Goal: Task Accomplishment & Management: Manage account settings

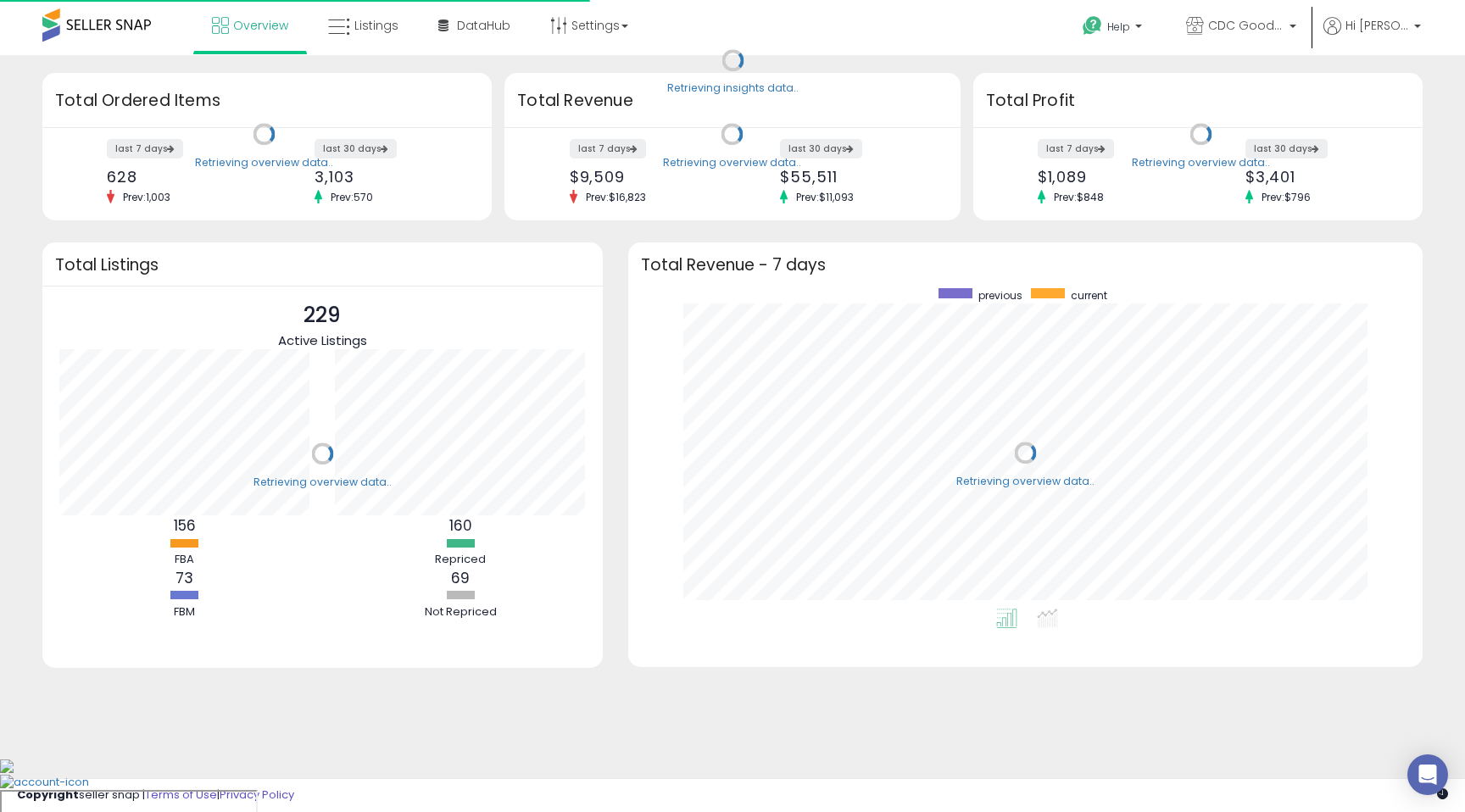
scroll to position [321, 761]
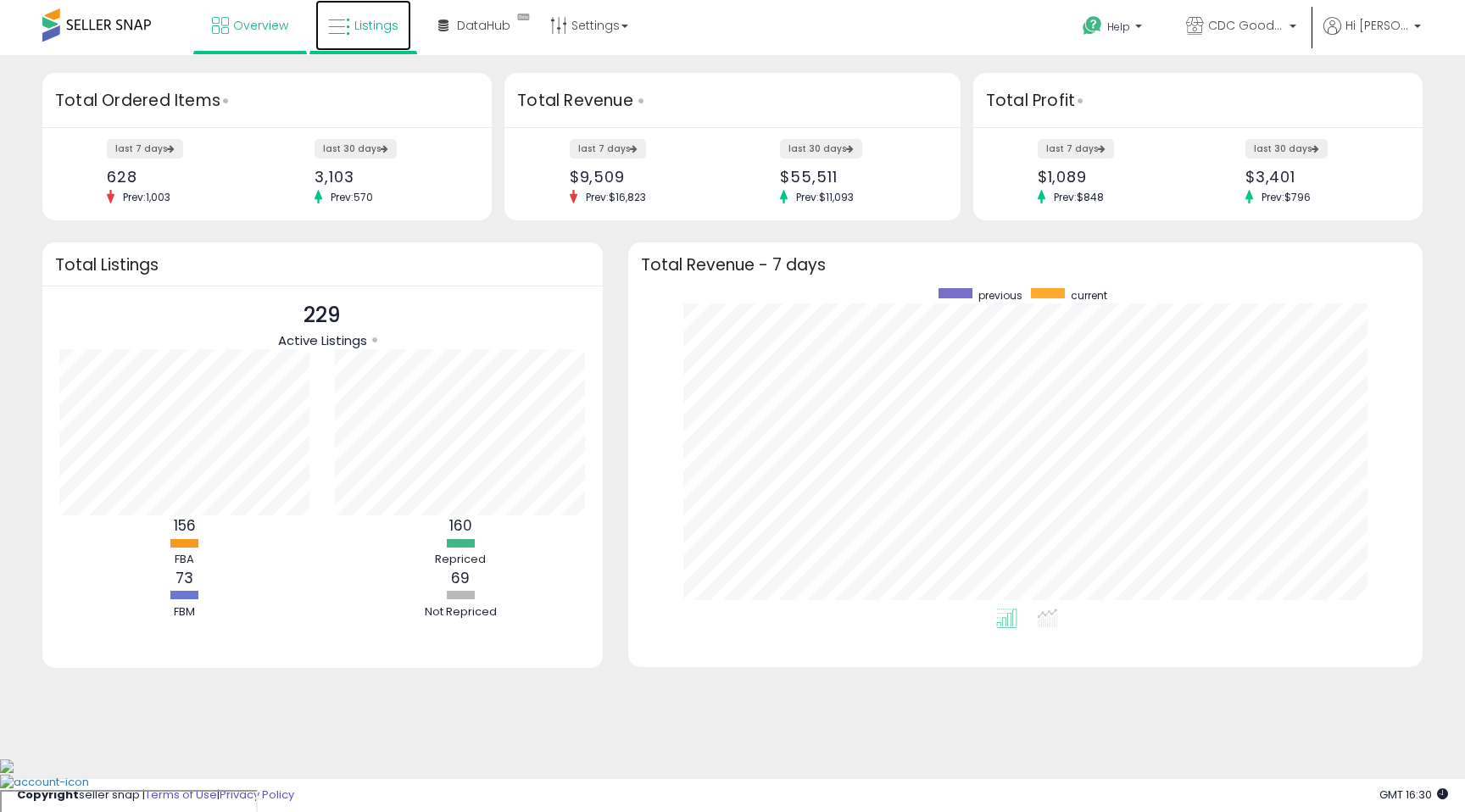
click at [377, 26] on span "Listings" at bounding box center [376, 24] width 44 height 16
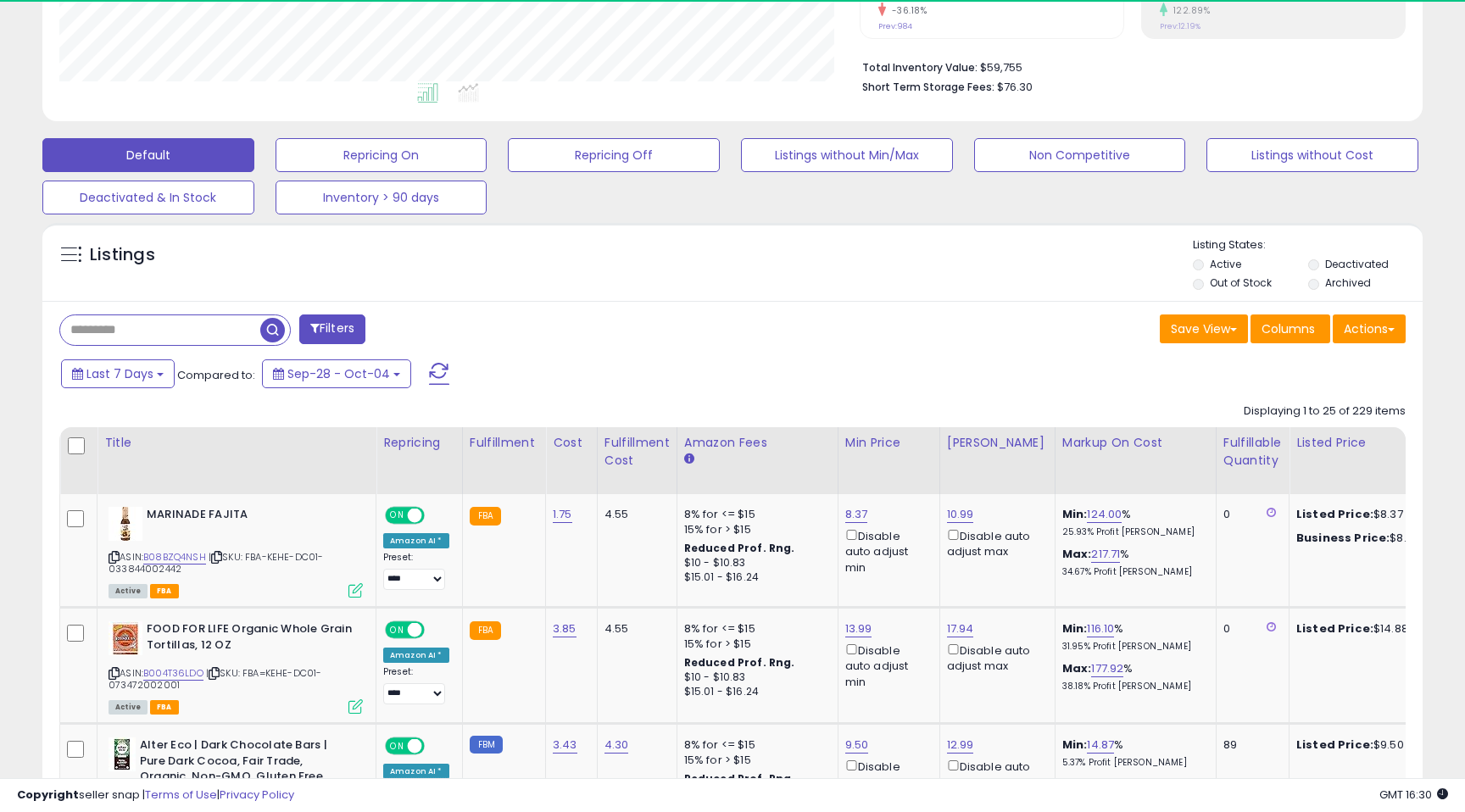
scroll to position [348, 799]
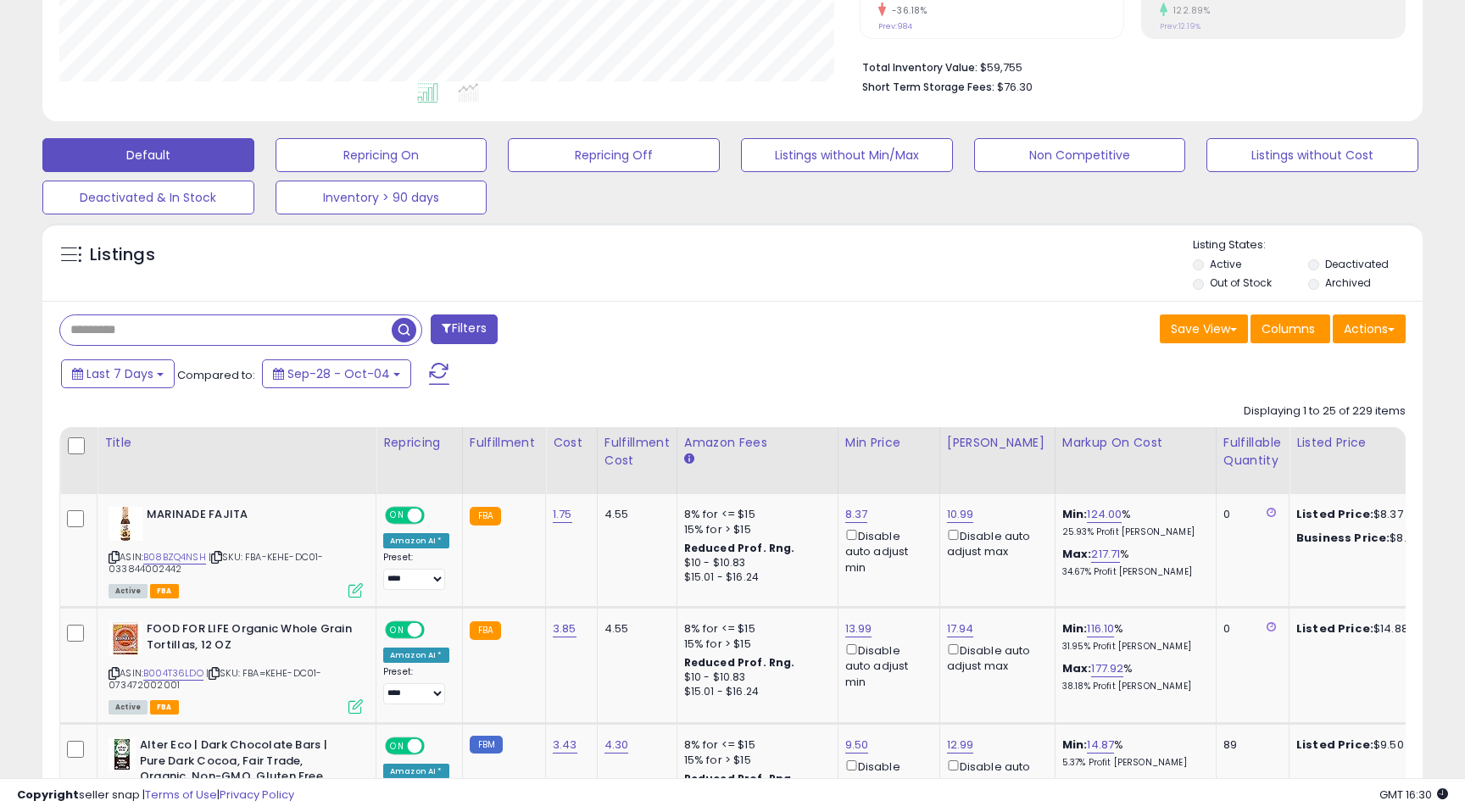
click at [178, 330] on input "text" at bounding box center [226, 329] width 331 height 30
paste input "**********"
click at [408, 337] on span "button" at bounding box center [403, 329] width 24 height 24
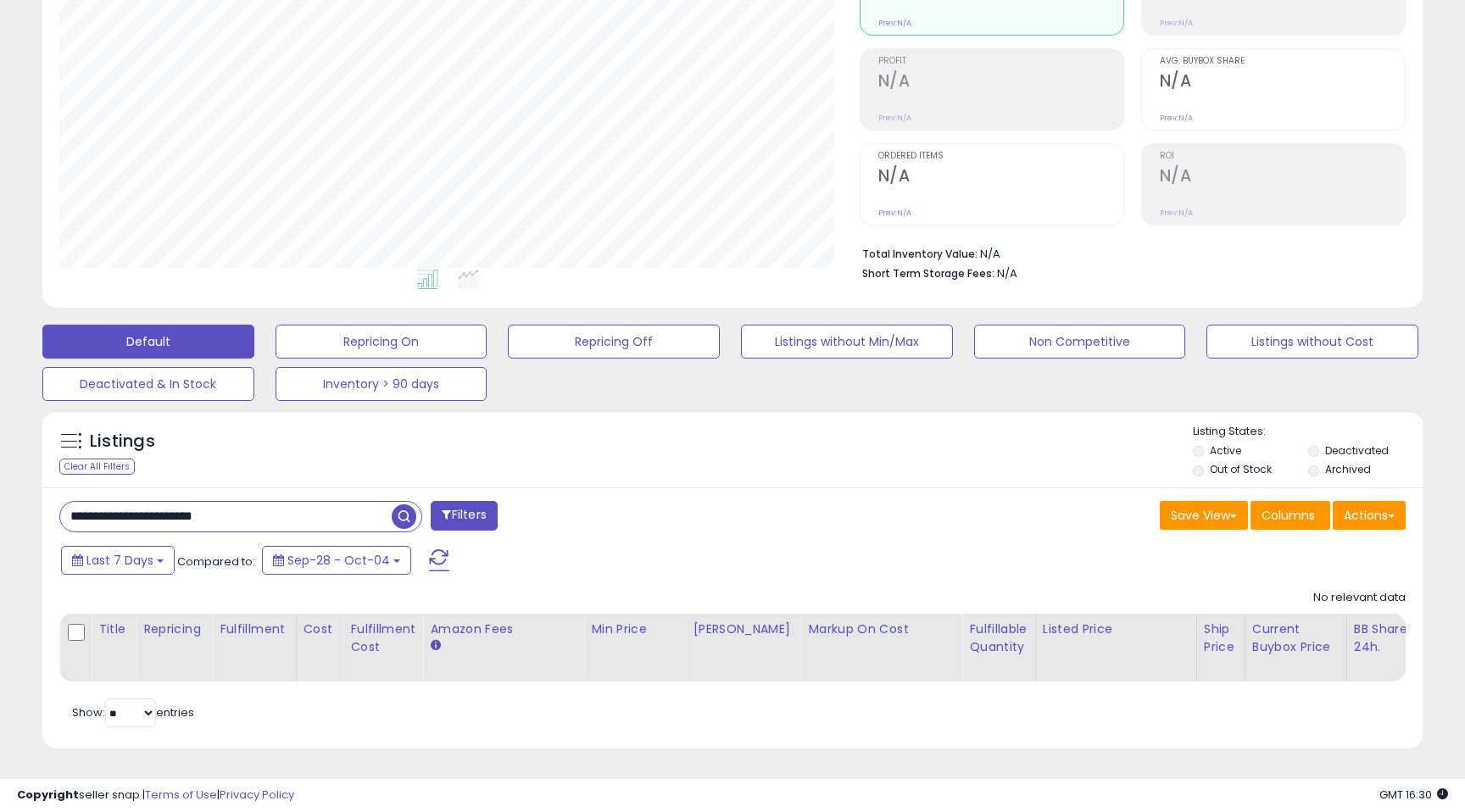
drag, startPoint x: 237, startPoint y: 515, endPoint x: 89, endPoint y: 506, distance: 148.3
click at [89, 506] on input "**********" at bounding box center [226, 516] width 331 height 30
paste input "text"
click at [400, 521] on span "button" at bounding box center [403, 516] width 24 height 24
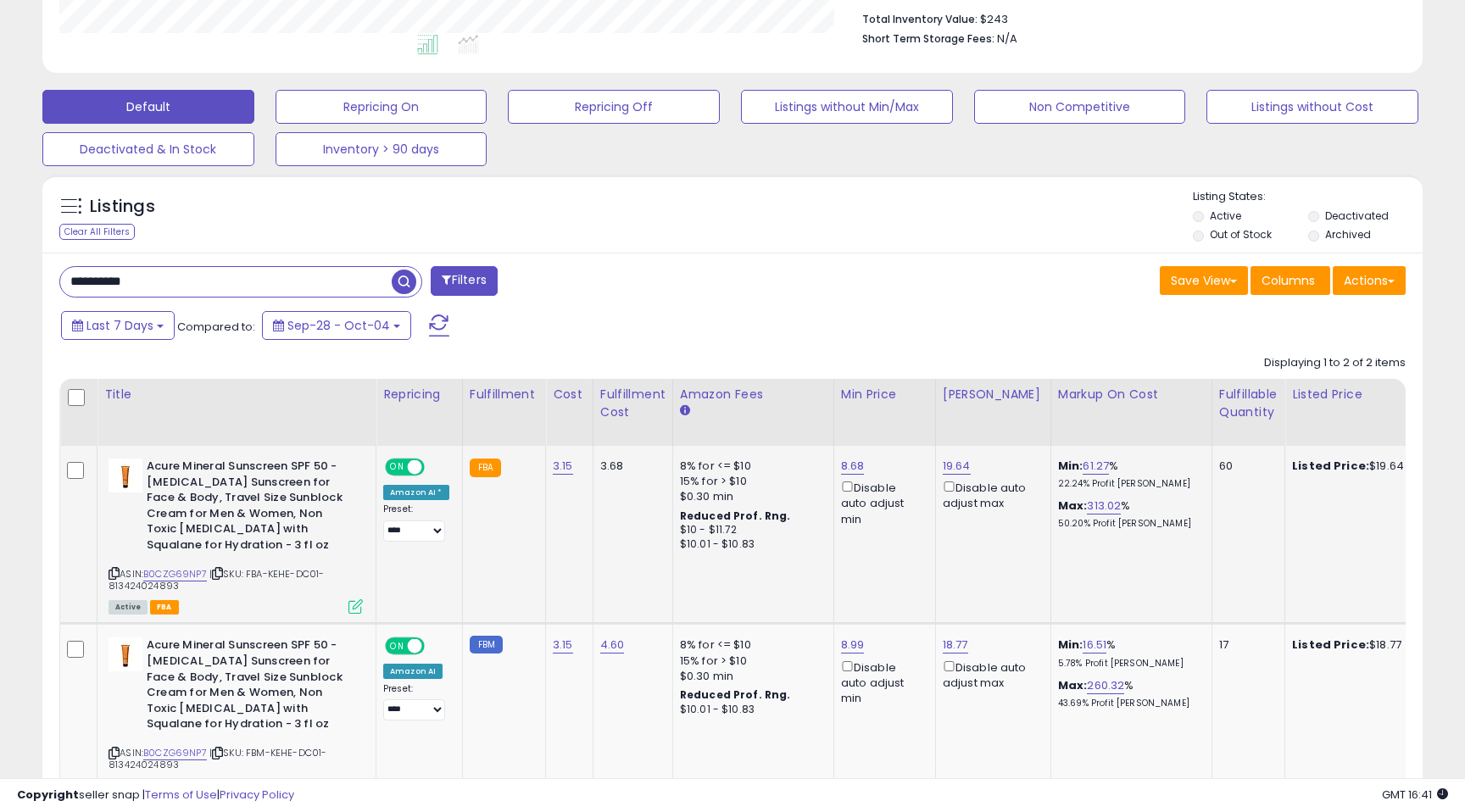
scroll to position [477, 0]
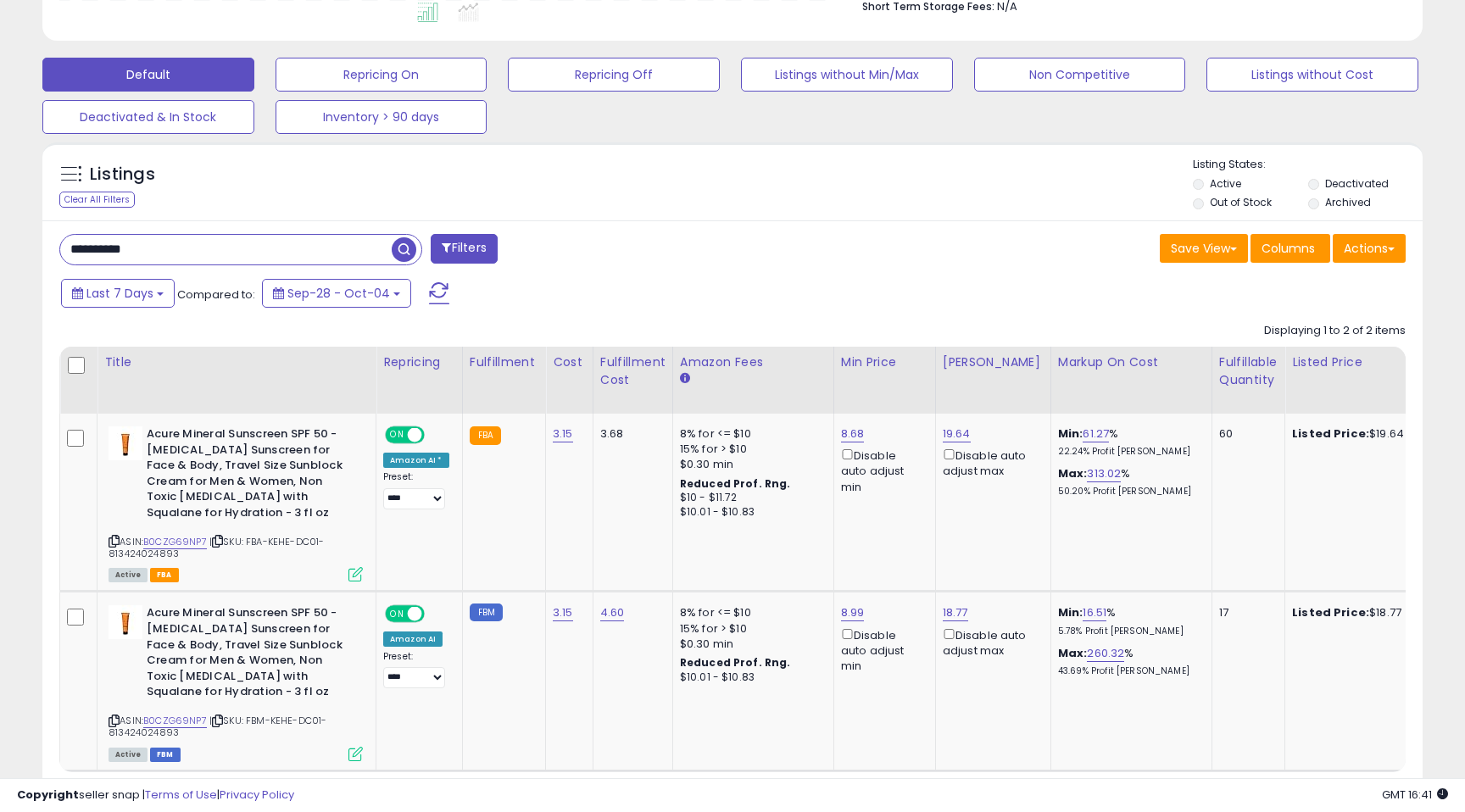
paste input "text"
type input "**********"
click at [401, 247] on span "button" at bounding box center [403, 249] width 24 height 24
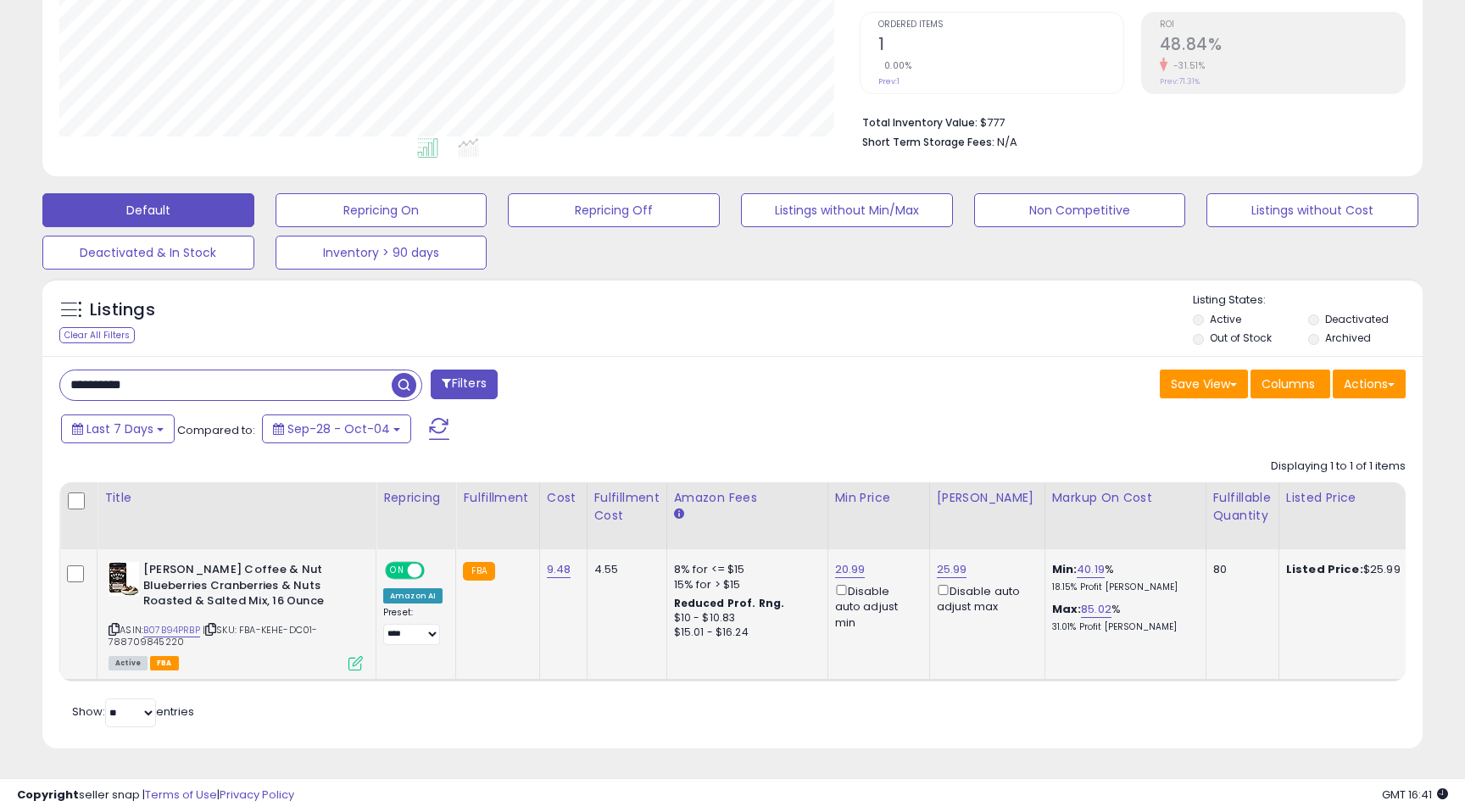
scroll to position [348, 799]
click at [838, 571] on link "20.99" at bounding box center [850, 569] width 30 height 16
click at [938, 506] on icon "button" at bounding box center [932, 510] width 10 height 10
click at [358, 664] on icon at bounding box center [356, 663] width 15 height 15
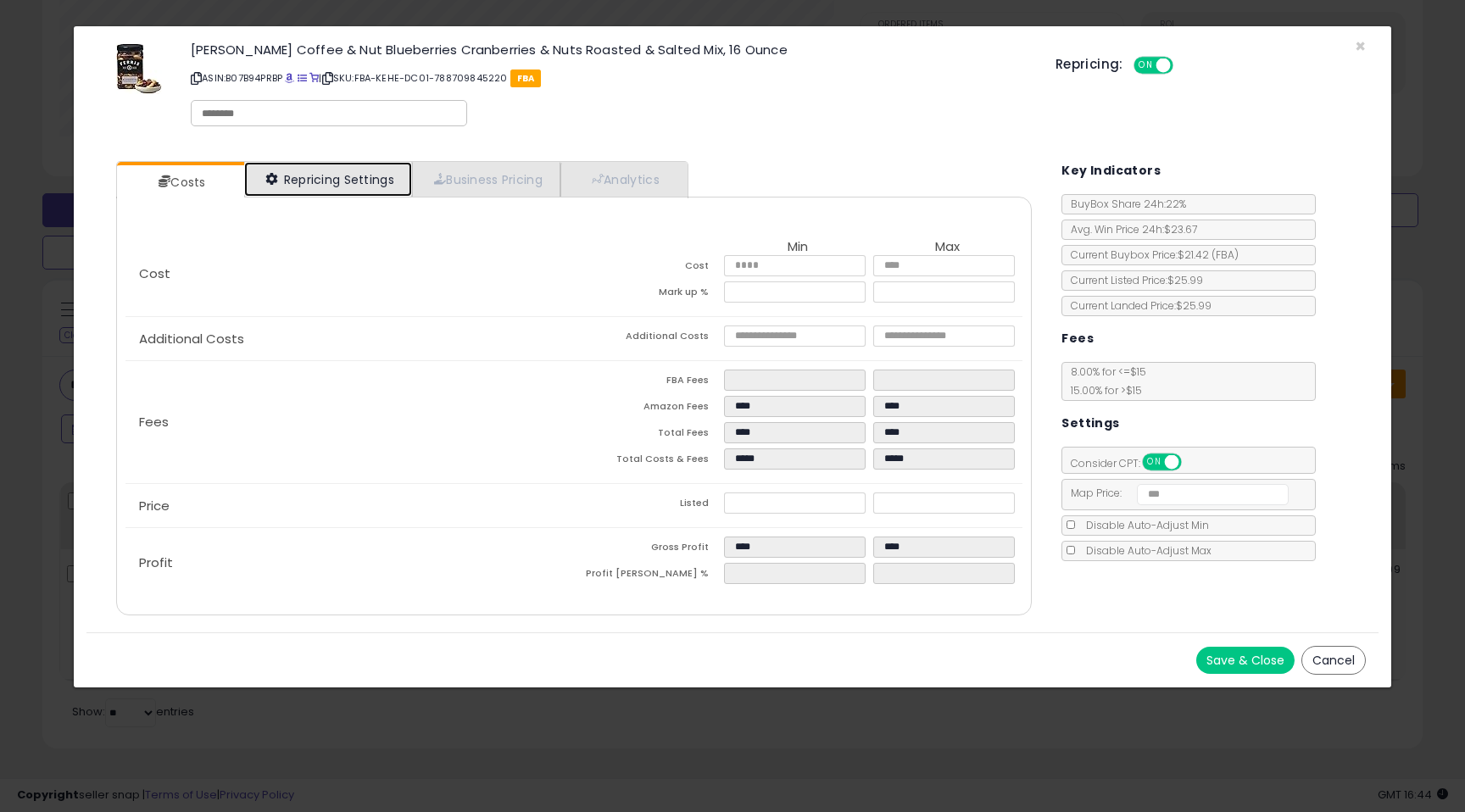
click at [319, 186] on link "Repricing Settings" at bounding box center [327, 179] width 168 height 35
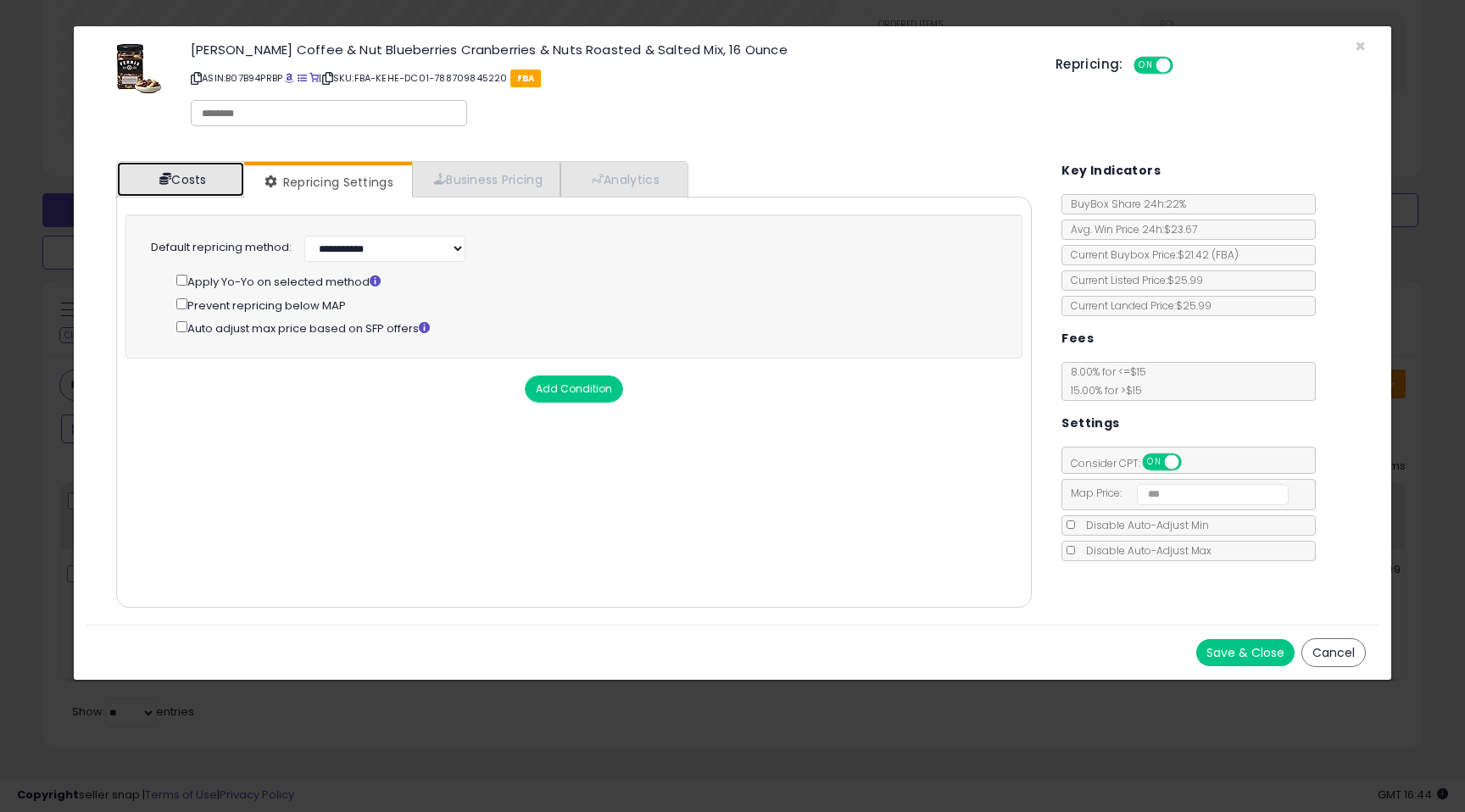
click at [206, 176] on link "Costs" at bounding box center [180, 179] width 127 height 35
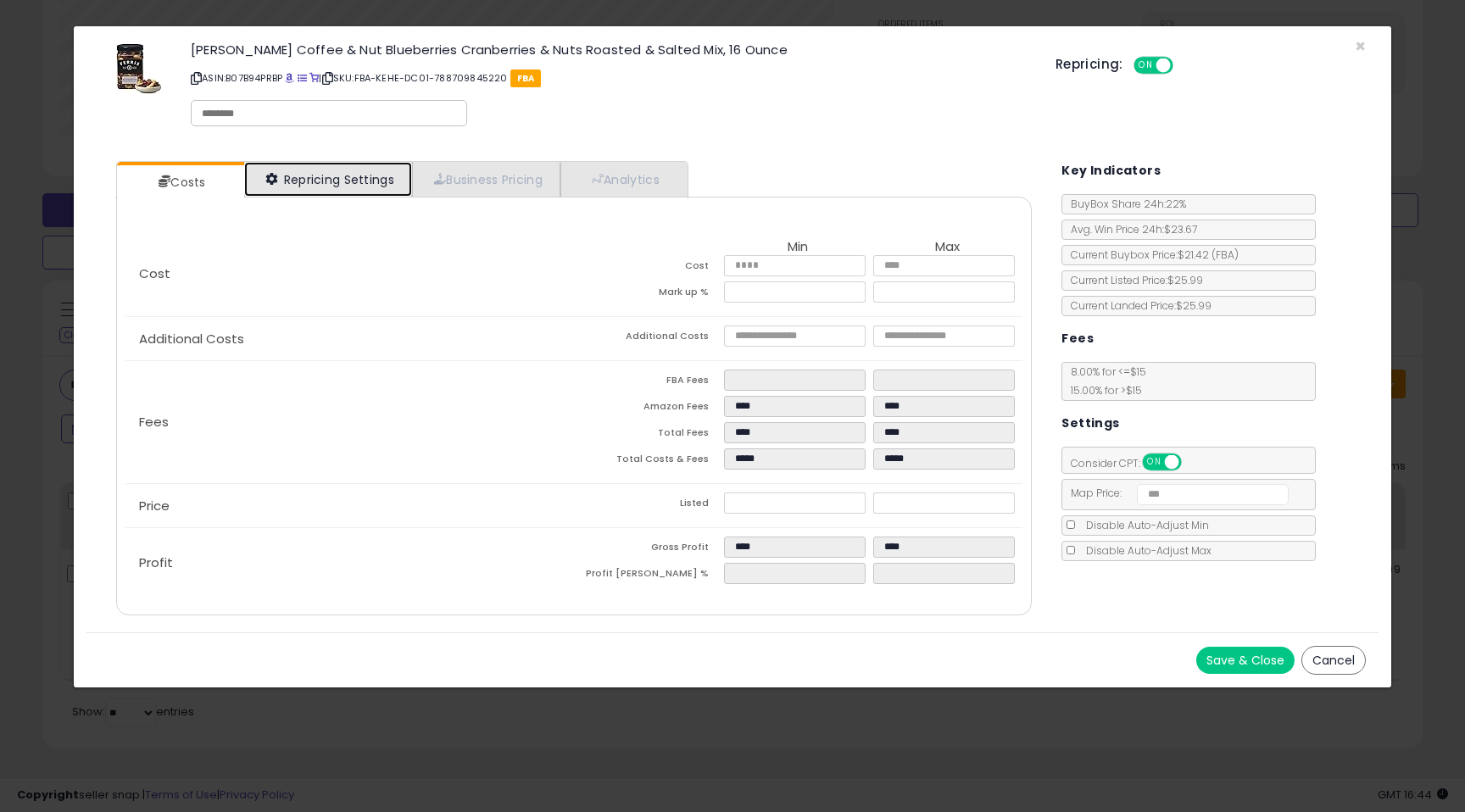
click at [368, 192] on link "Repricing Settings" at bounding box center [327, 179] width 168 height 35
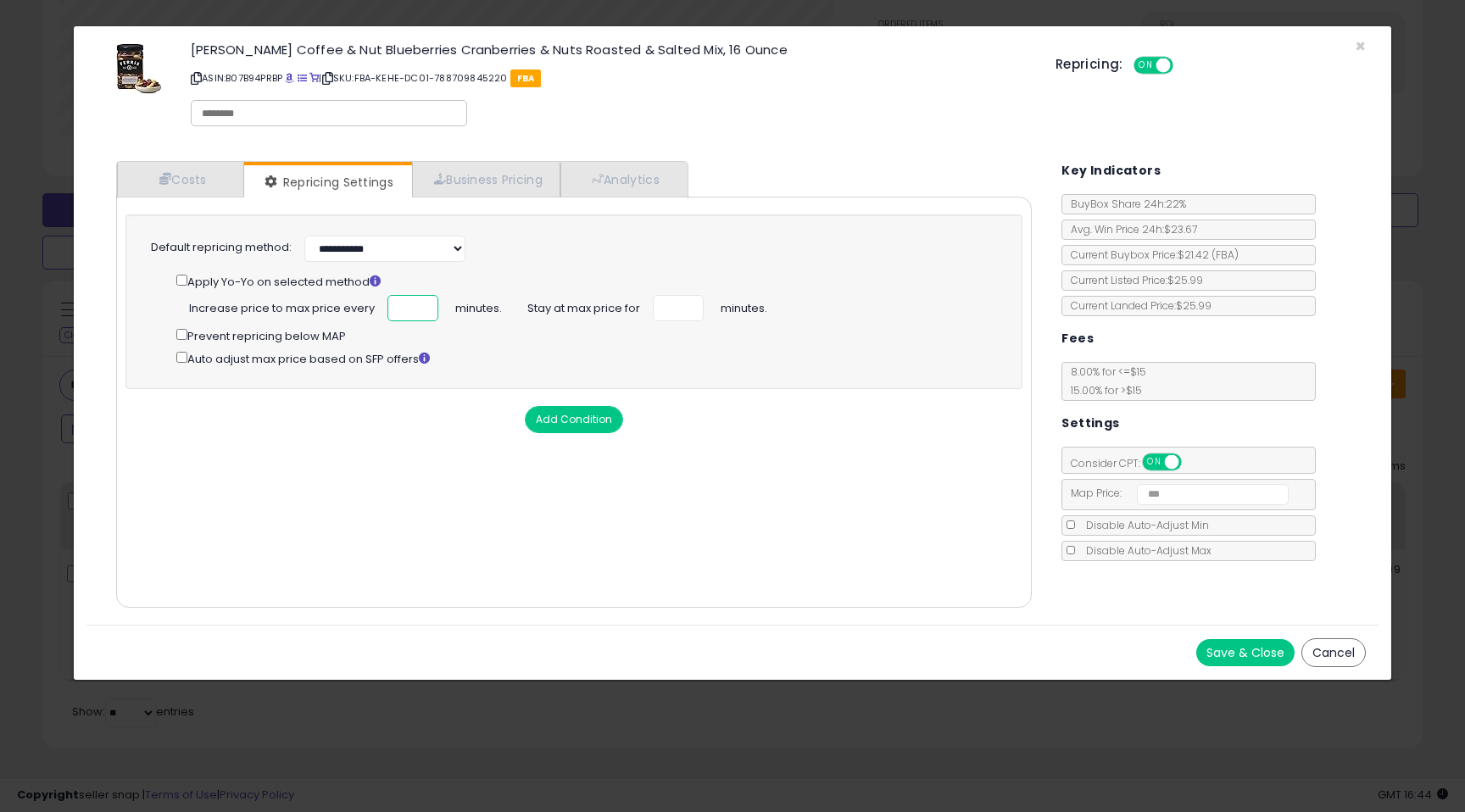
click at [402, 303] on input "number" at bounding box center [413, 307] width 50 height 26
type input "*"
type input "**"
click at [670, 308] on input "number" at bounding box center [678, 307] width 50 height 26
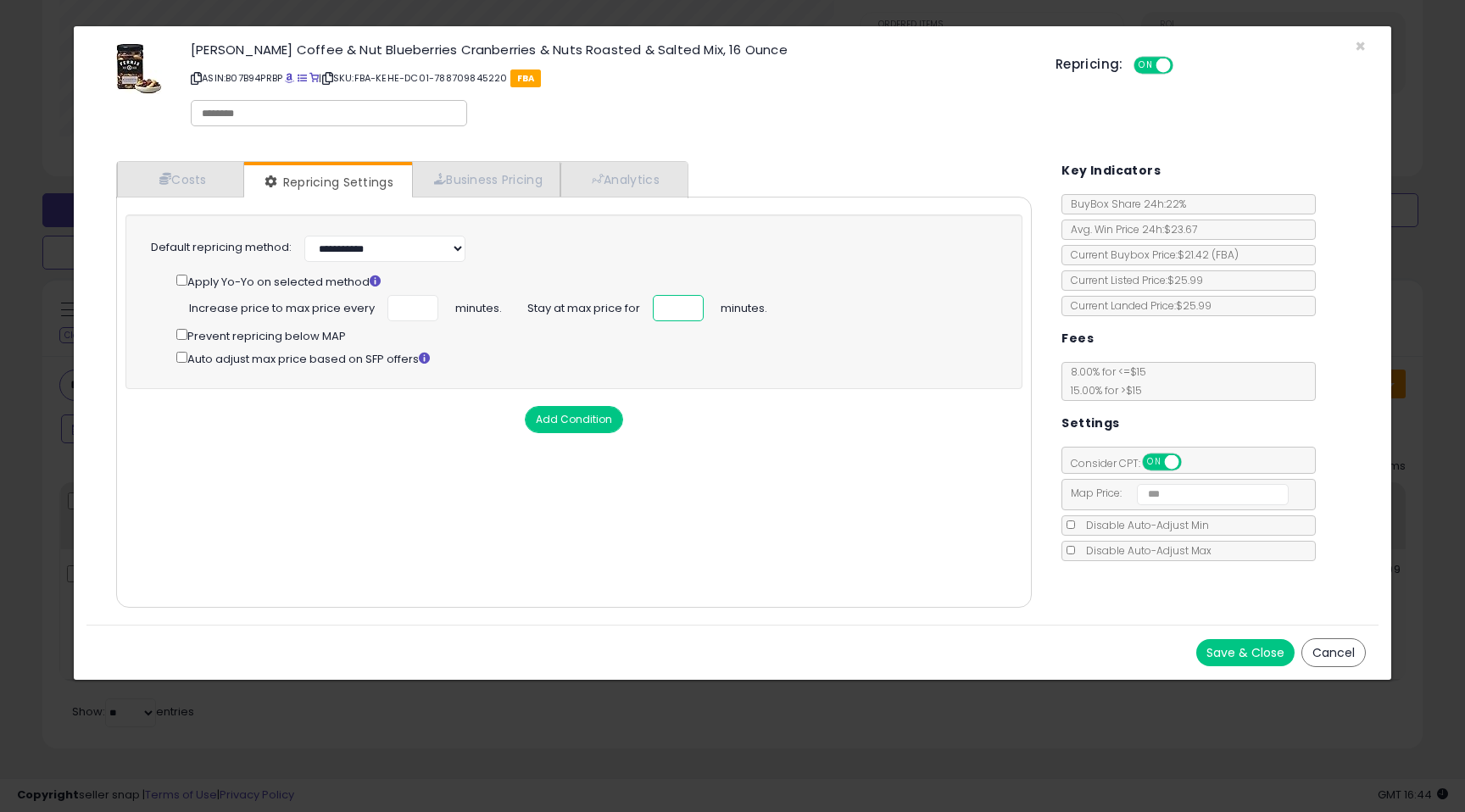
type input "*"
click at [592, 424] on button "Add Condition" at bounding box center [574, 420] width 98 height 27
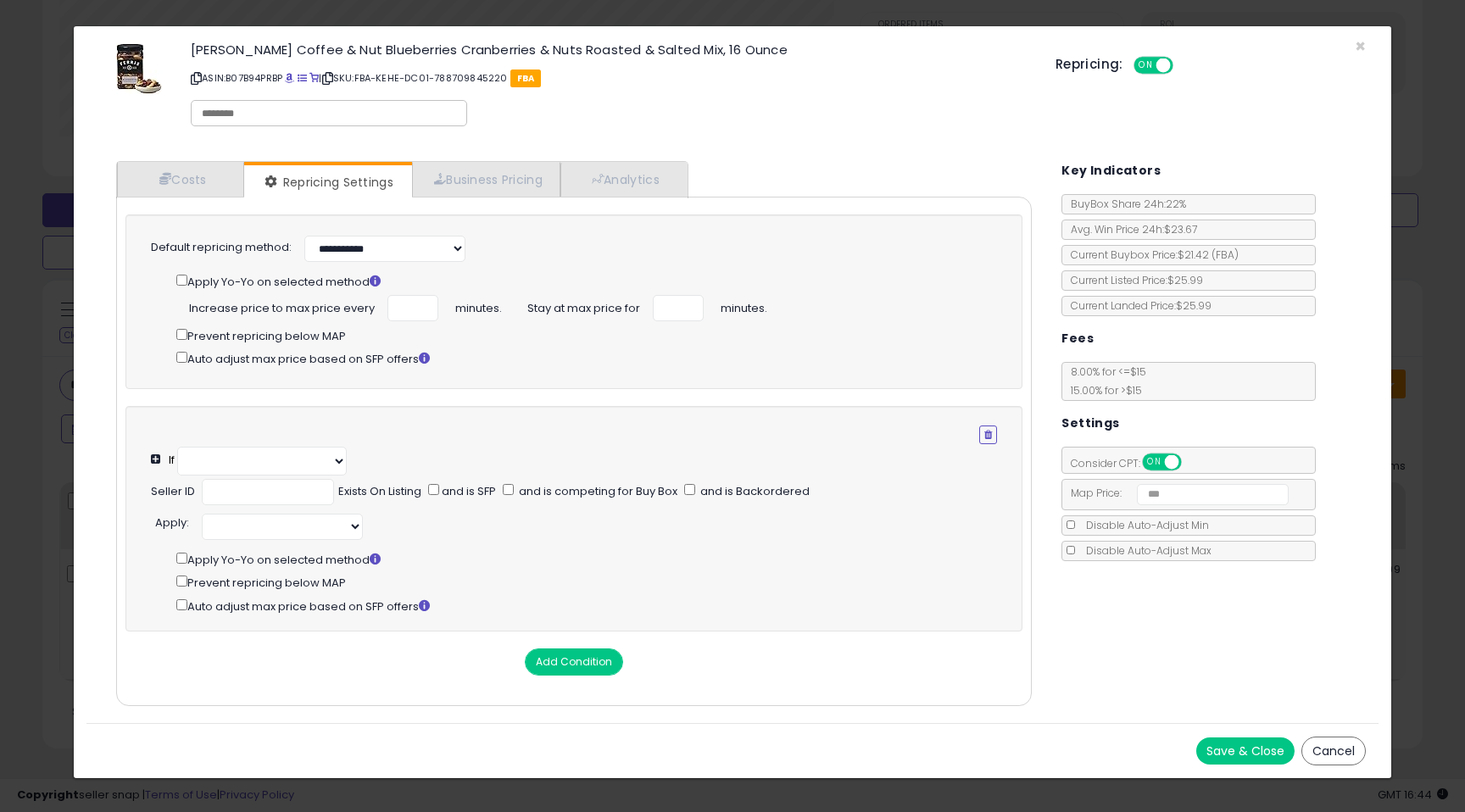
select select "**********"
select select "*********"
click at [1258, 754] on button "Save & Close" at bounding box center [1245, 751] width 98 height 27
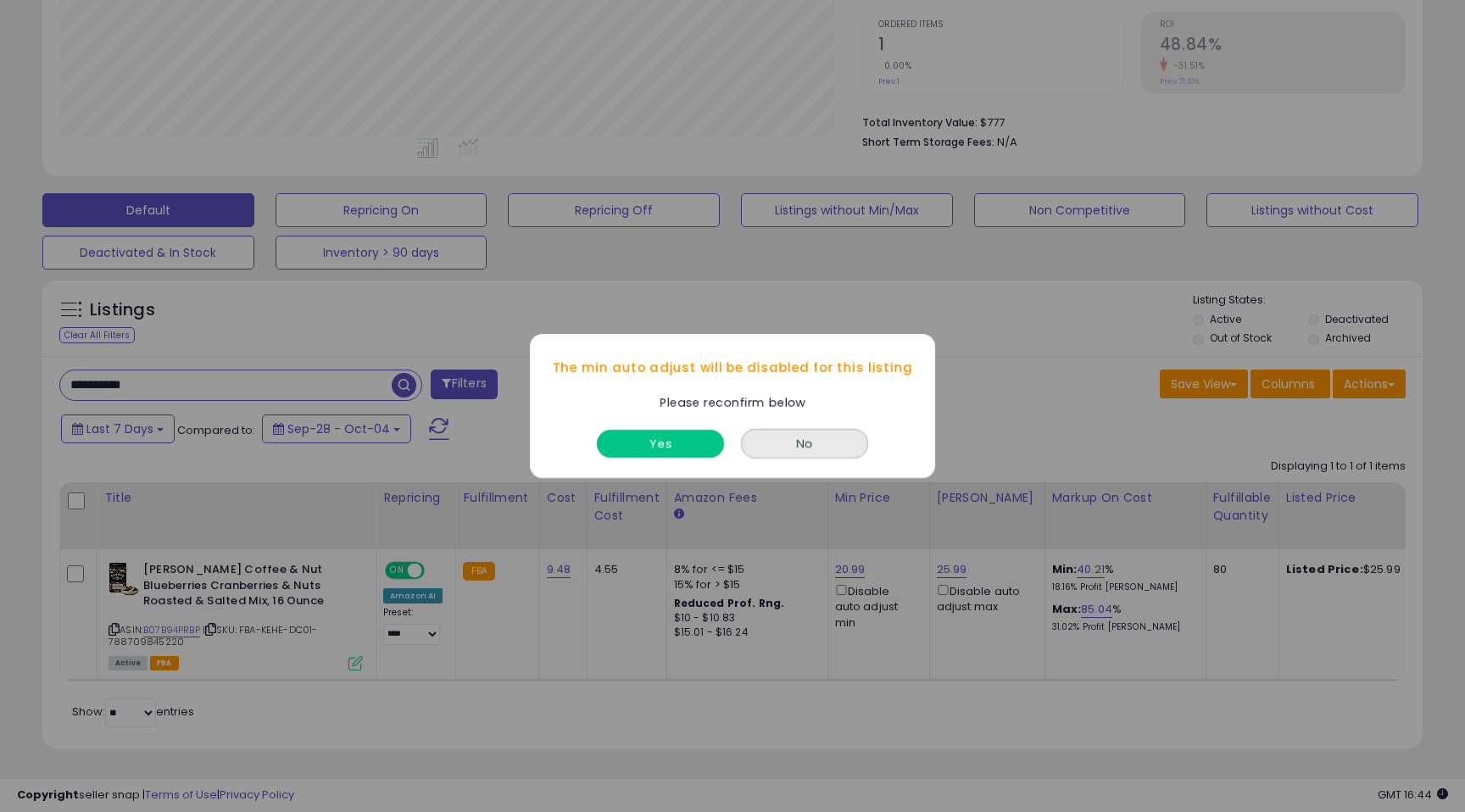
click at [669, 451] on button "Yes" at bounding box center [660, 444] width 127 height 28
click at [668, 445] on button "Yes" at bounding box center [660, 444] width 127 height 28
